Goal: Entertainment & Leisure: Consume media (video, audio)

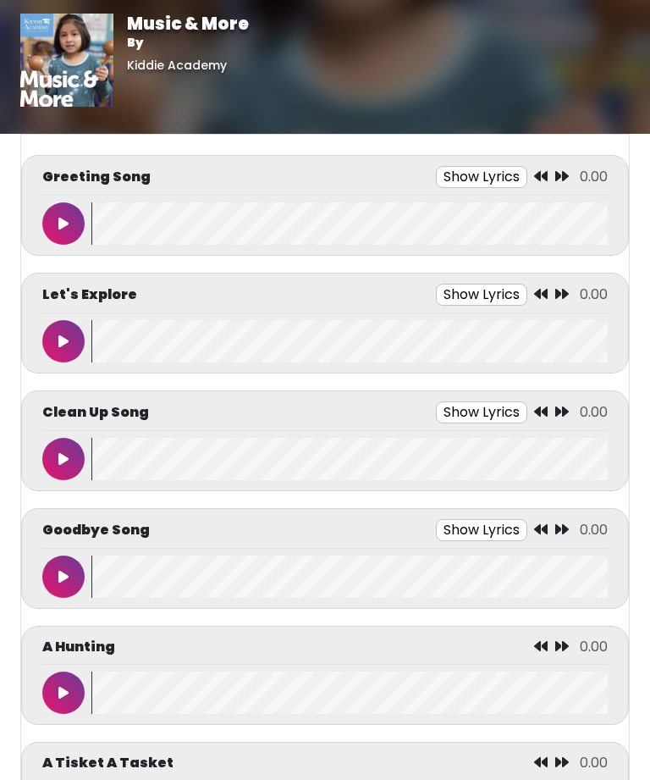
click at [64, 213] on button at bounding box center [63, 223] width 42 height 42
click at [72, 218] on button at bounding box center [63, 223] width 42 height 42
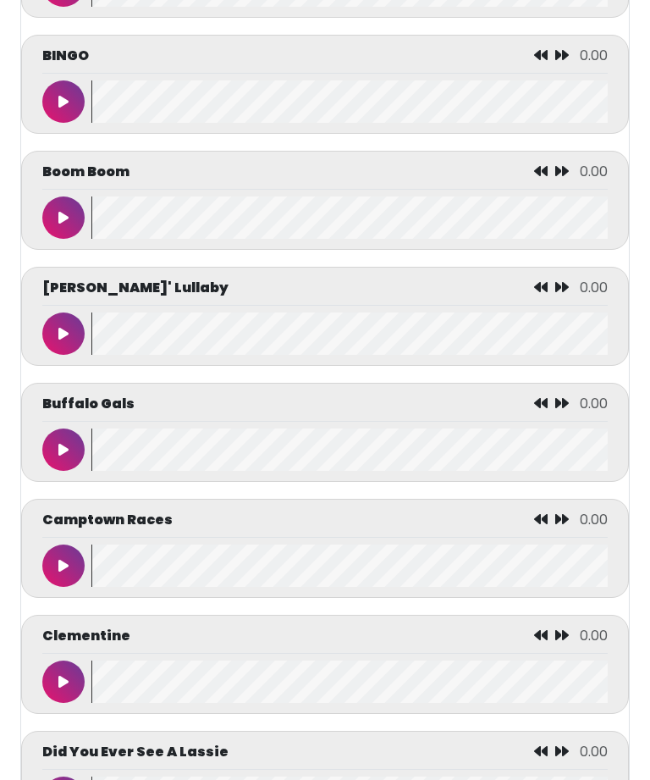
scroll to position [1747, 0]
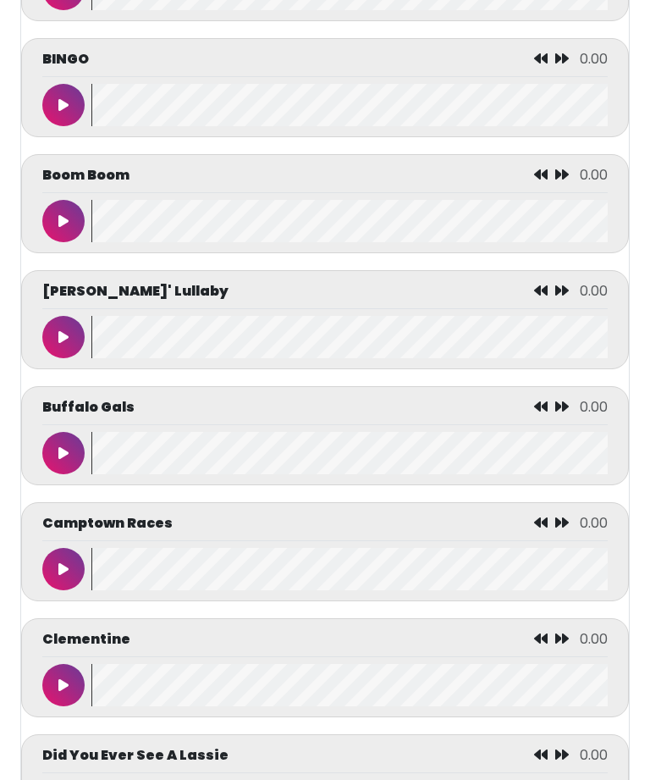
click at [63, 460] on icon at bounding box center [63, 453] width 10 height 14
click at [60, 460] on icon at bounding box center [63, 453] width 8 height 14
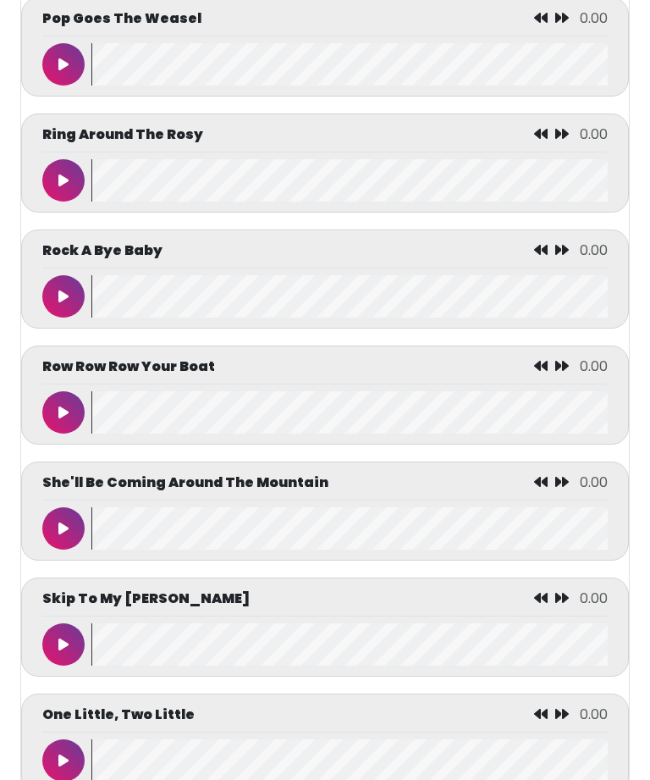
scroll to position [6659, 0]
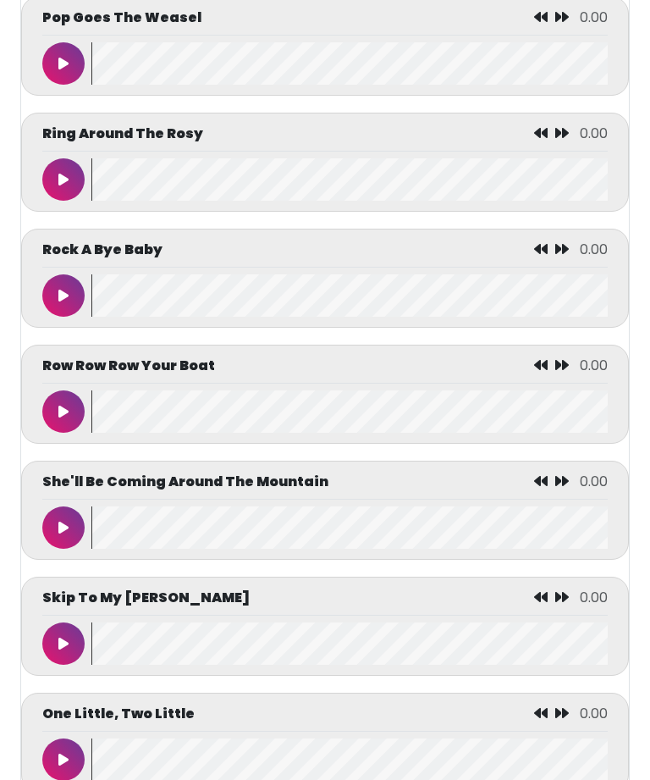
click at [42, 433] on button at bounding box center [63, 411] width 42 height 42
click at [69, 549] on button at bounding box center [63, 527] width 42 height 42
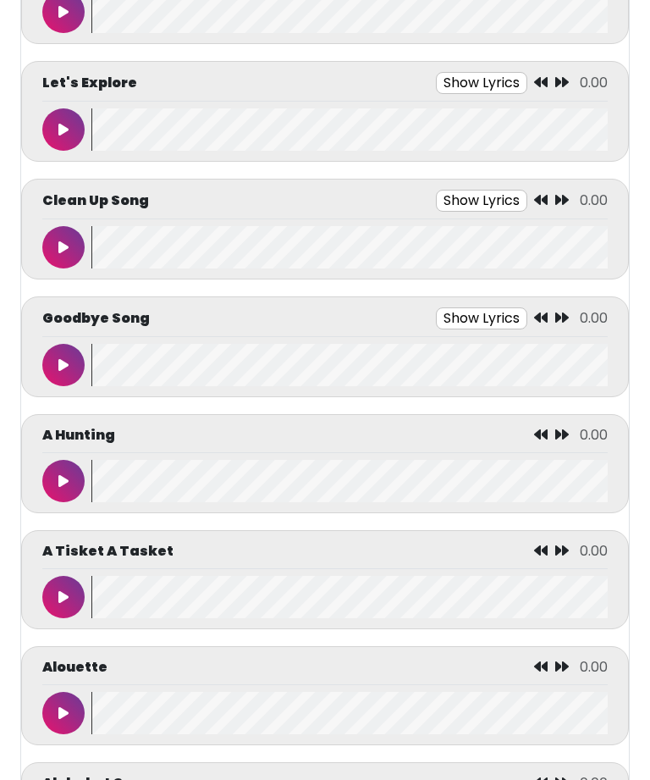
scroll to position [0, 0]
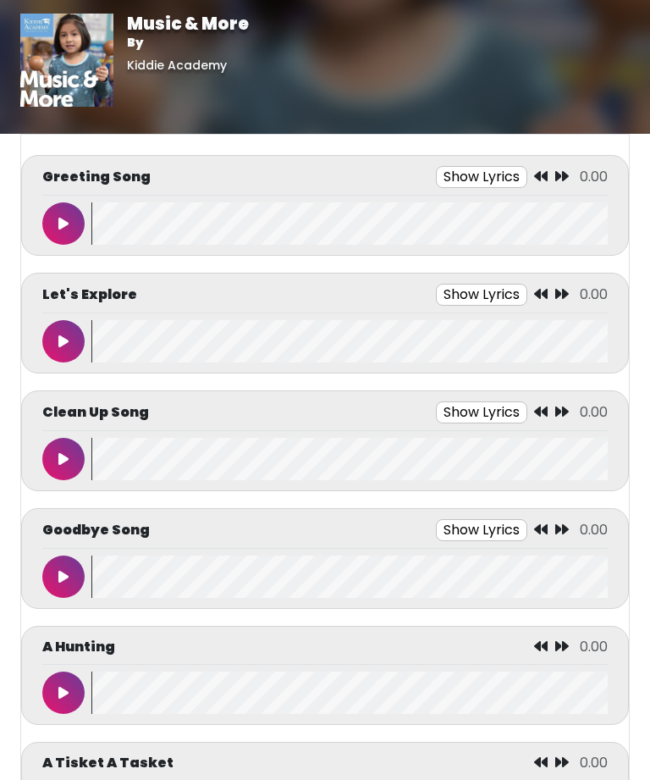
click at [63, 458] on icon at bounding box center [63, 459] width 10 height 14
click at [68, 453] on button at bounding box center [63, 459] width 42 height 42
click at [72, 564] on button at bounding box center [63, 576] width 42 height 42
click at [69, 700] on button at bounding box center [63, 692] width 42 height 42
